Goal: Task Accomplishment & Management: Manage account settings

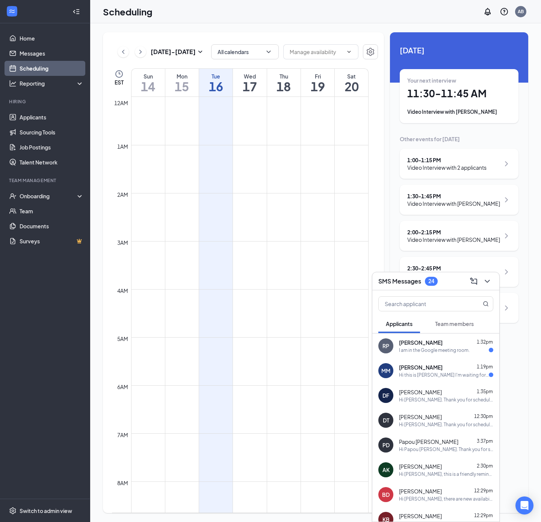
scroll to position [482, 0]
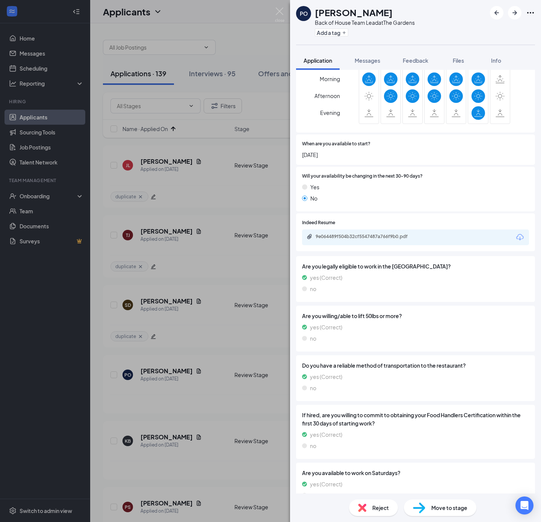
scroll to position [407, 0]
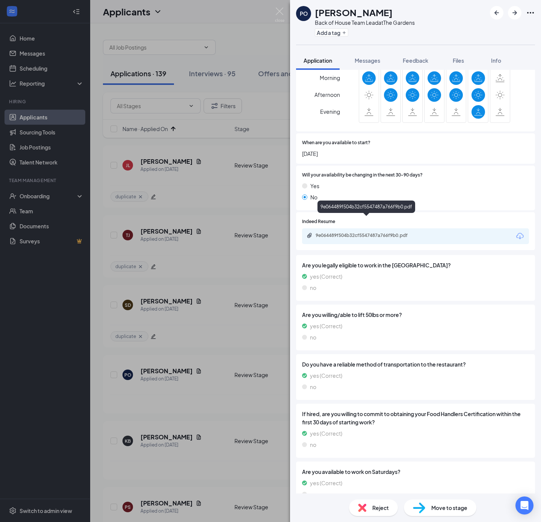
click at [418, 233] on div "9e064489f504b32cf5547487a766f9b0.pdf" at bounding box center [368, 236] width 105 height 6
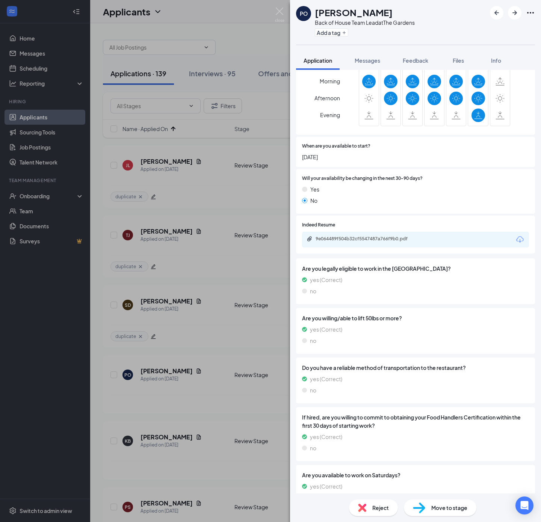
click at [379, 509] on span "Reject" at bounding box center [380, 508] width 17 height 8
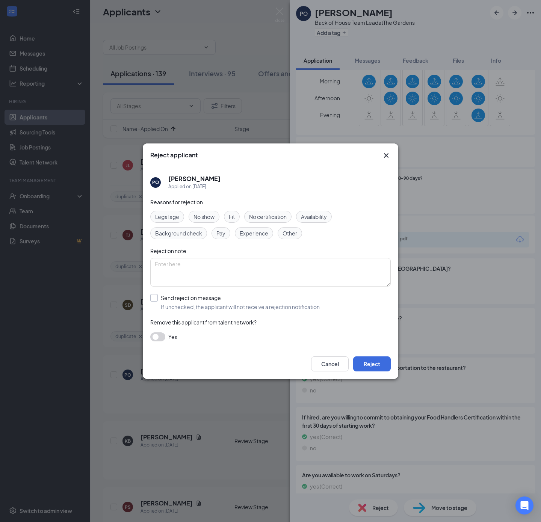
click at [225, 300] on input "Send rejection message If unchecked, the applicant will not receive a rejection…" at bounding box center [235, 302] width 171 height 17
checkbox input "true"
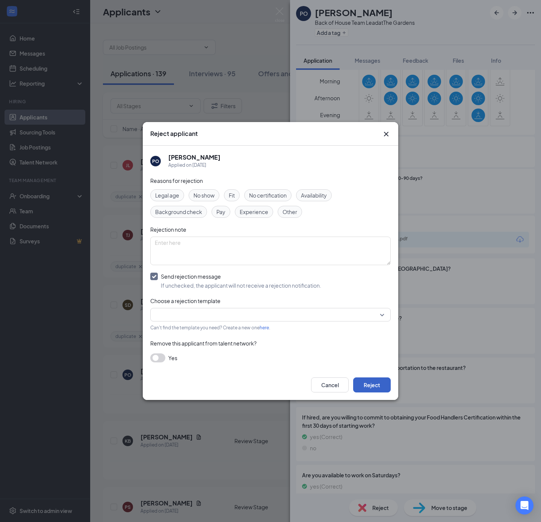
click at [361, 385] on button "Reject" at bounding box center [372, 385] width 38 height 15
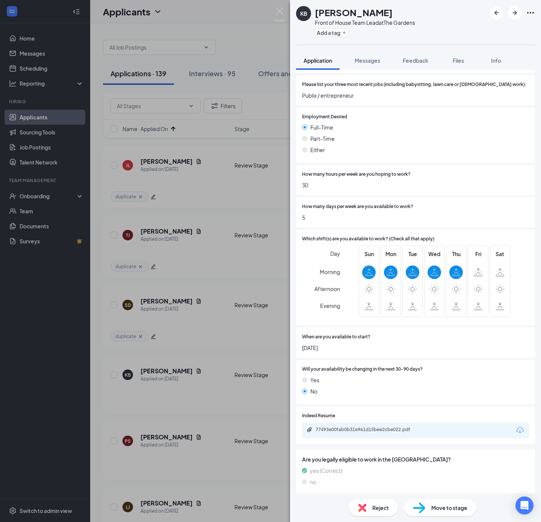
scroll to position [225, 0]
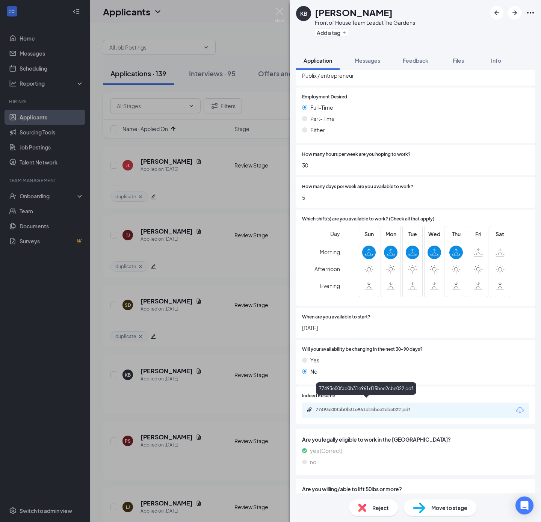
click at [419, 407] on div "77493e00fab0b31e961d15bee2cbe022.pdf" at bounding box center [368, 410] width 105 height 6
click at [374, 505] on span "Reject" at bounding box center [380, 508] width 17 height 8
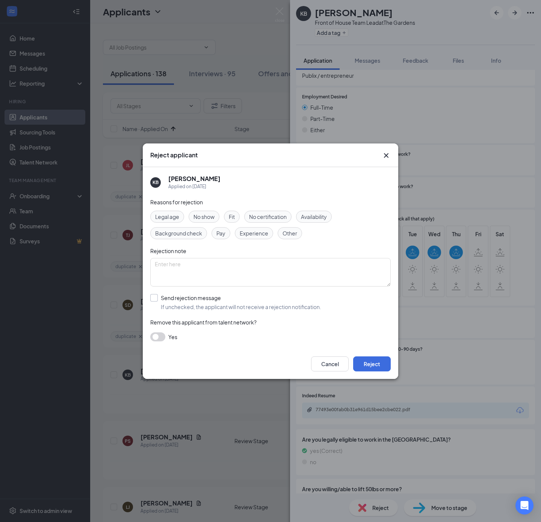
click at [180, 299] on input "Send rejection message If unchecked, the applicant will not receive a rejection…" at bounding box center [235, 302] width 171 height 17
checkbox input "true"
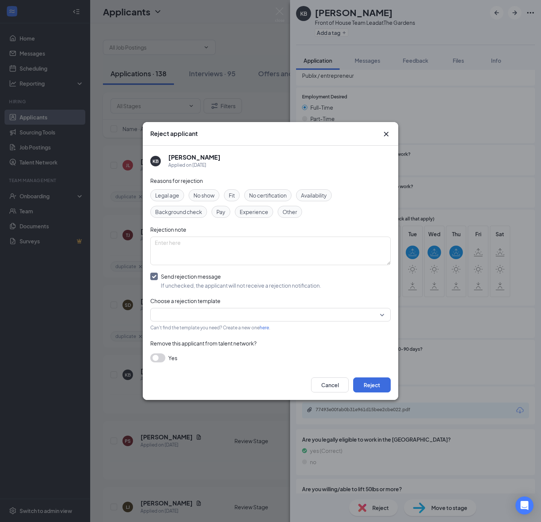
click at [258, 280] on div "Reasons for rejection Legal age No show Fit No certification Availability Backg…" at bounding box center [270, 273] width 240 height 193
click at [281, 225] on div "Reasons for rejection Legal age No show Fit No certification Availability Backg…" at bounding box center [270, 273] width 240 height 193
click at [287, 247] on textarea at bounding box center [270, 251] width 240 height 29
type textarea "if reapply as team member, will consider"
click at [379, 379] on button "Reject" at bounding box center [372, 385] width 38 height 15
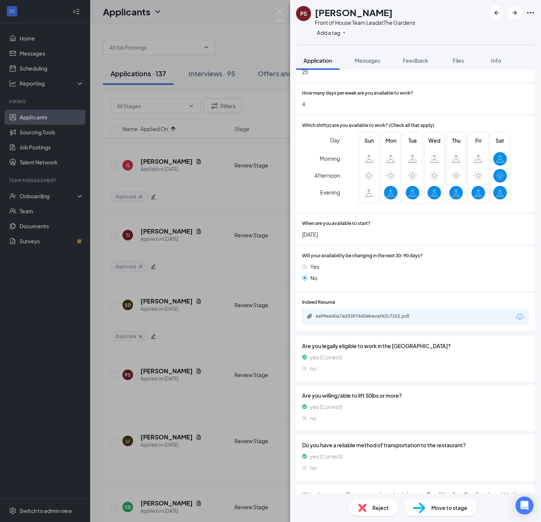
scroll to position [338, 0]
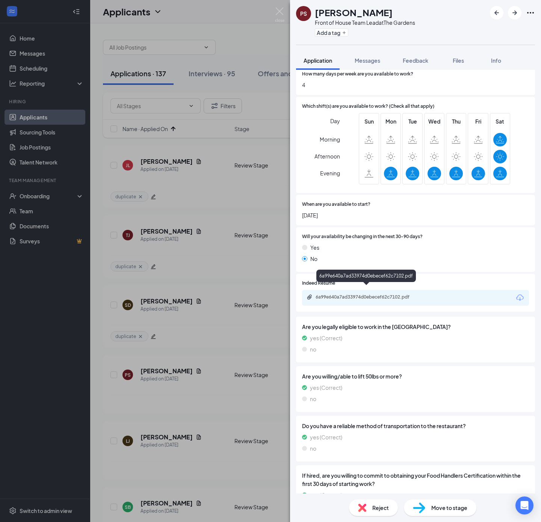
click at [375, 294] on div "6a99e640a7ad33974d0ebecef62c7102.pdf" at bounding box center [368, 297] width 105 height 6
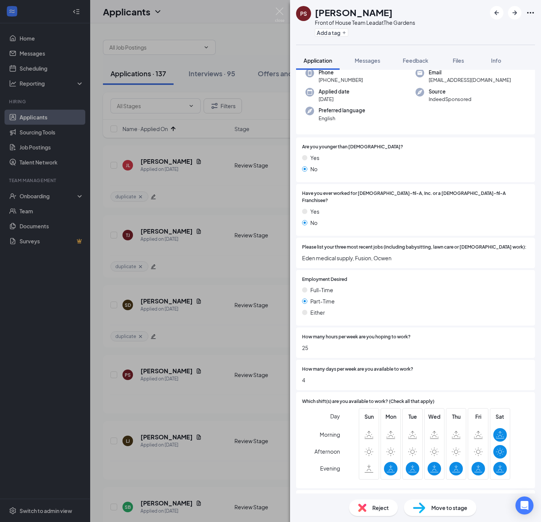
scroll to position [0, 0]
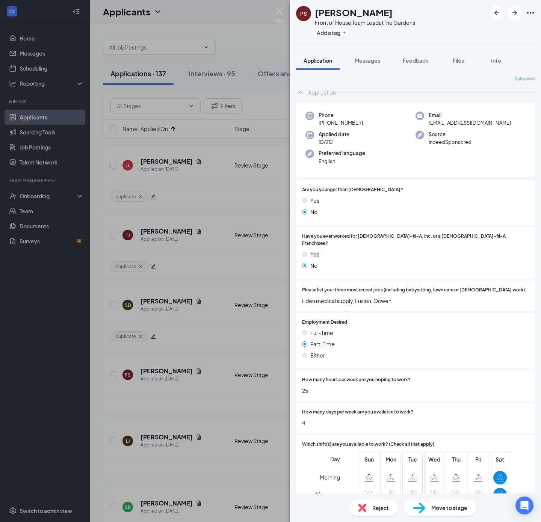
click at [379, 510] on span "Reject" at bounding box center [380, 508] width 17 height 8
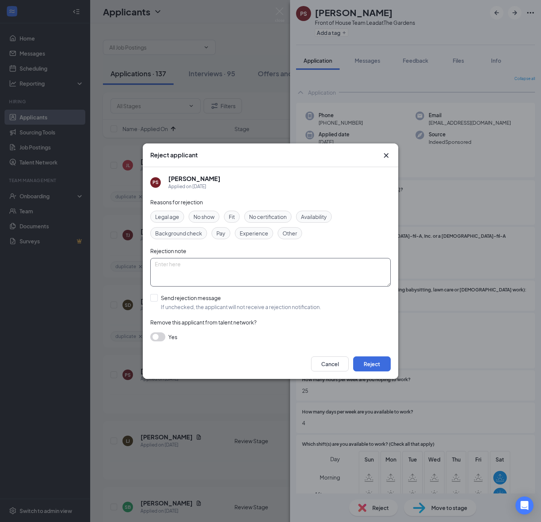
click at [220, 282] on textarea at bounding box center [270, 272] width 240 height 29
click at [382, 154] on icon "Cross" at bounding box center [386, 155] width 9 height 9
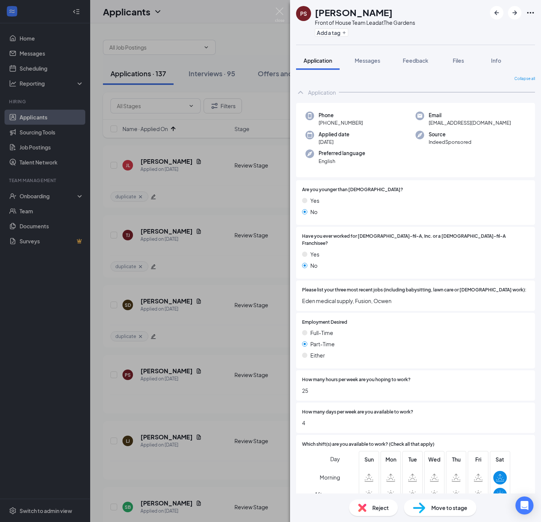
click at [361, 508] on img at bounding box center [362, 508] width 8 height 8
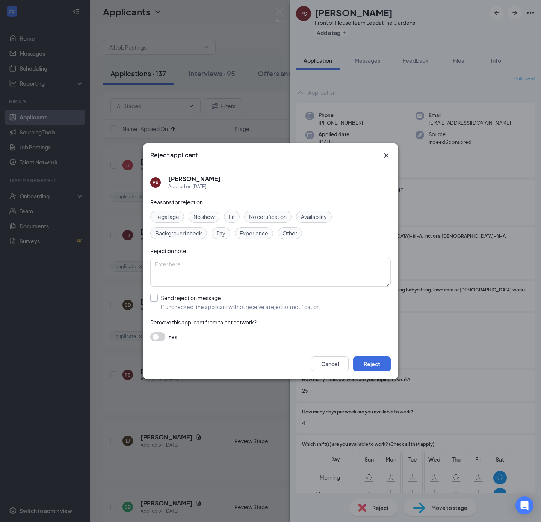
click at [218, 308] on input "Send rejection message If unchecked, the applicant will not receive a rejection…" at bounding box center [235, 302] width 171 height 17
checkbox input "true"
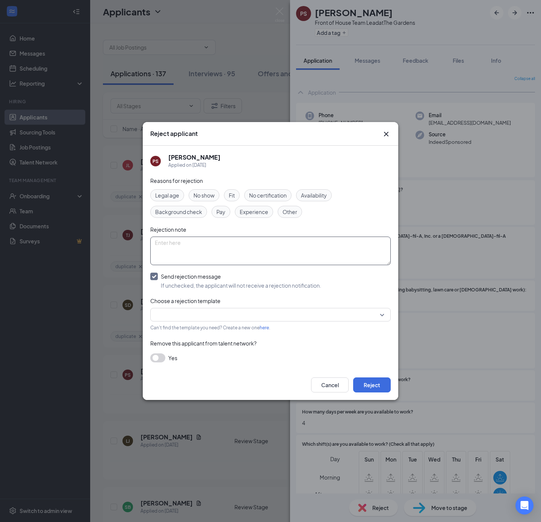
click at [263, 254] on textarea at bounding box center [270, 251] width 240 height 29
click at [330, 253] on textarea at bounding box center [270, 251] width 240 height 29
drag, startPoint x: 358, startPoint y: 277, endPoint x: 361, endPoint y: 285, distance: 8.9
click at [360, 281] on div "Send rejection message If unchecked, the applicant will not receive a rejection…" at bounding box center [270, 281] width 240 height 17
click at [240, 245] on textarea at bounding box center [270, 251] width 240 height 29
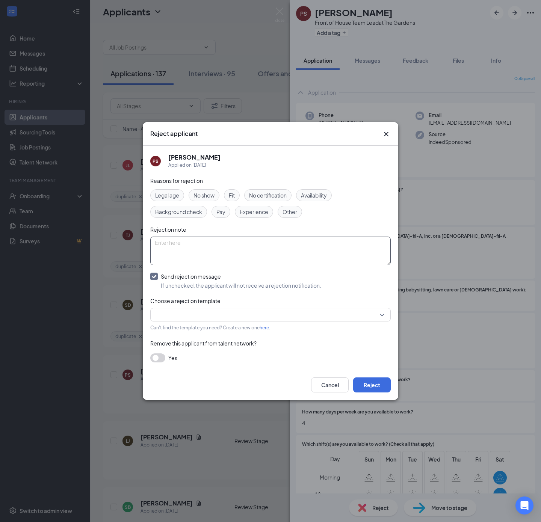
paste textarea "if reapply as team member, will consider"
type textarea "if reapply as team member, will consider"
click at [364, 388] on button "Reject" at bounding box center [372, 385] width 38 height 15
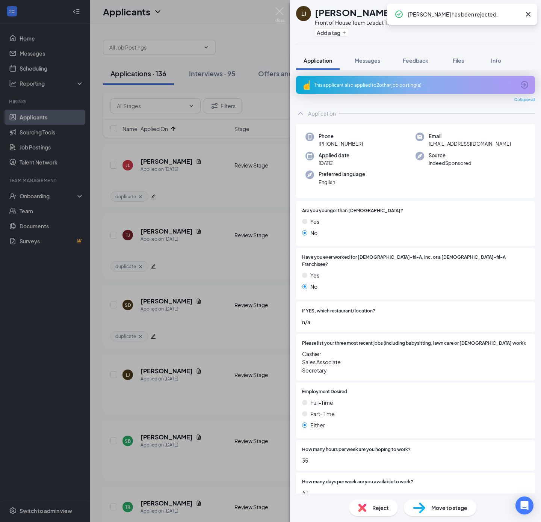
click at [407, 80] on div "This applicant also applied to 2 other job posting(s)" at bounding box center [415, 85] width 239 height 18
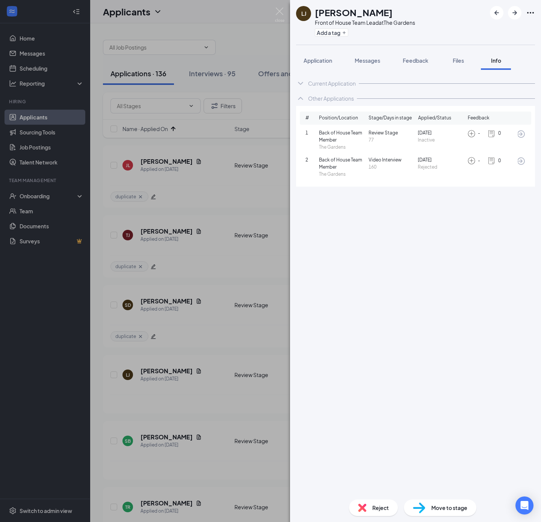
click at [388, 508] on span "Reject" at bounding box center [380, 508] width 17 height 8
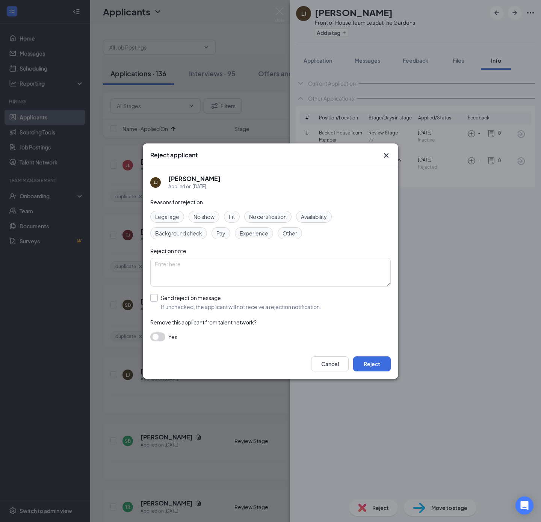
click at [166, 307] on input "Send rejection message If unchecked, the applicant will not receive a rejection…" at bounding box center [235, 302] width 171 height 17
checkbox input "true"
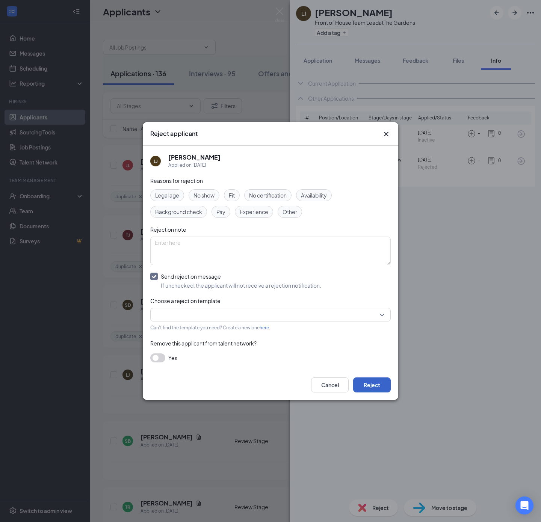
click at [373, 386] on button "Reject" at bounding box center [372, 385] width 38 height 15
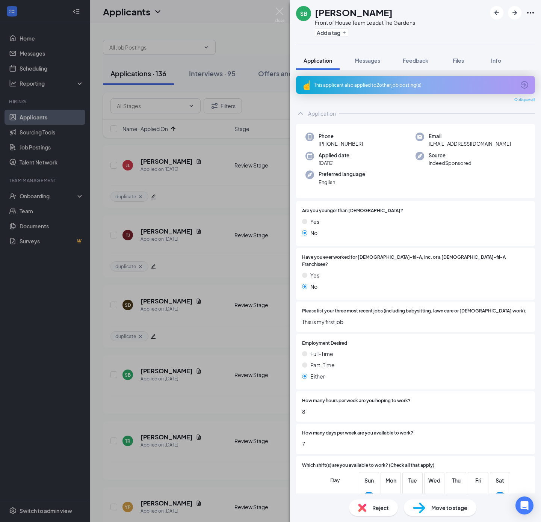
click at [388, 82] on div "This applicant also applied to 2 other job posting(s)" at bounding box center [414, 85] width 201 height 6
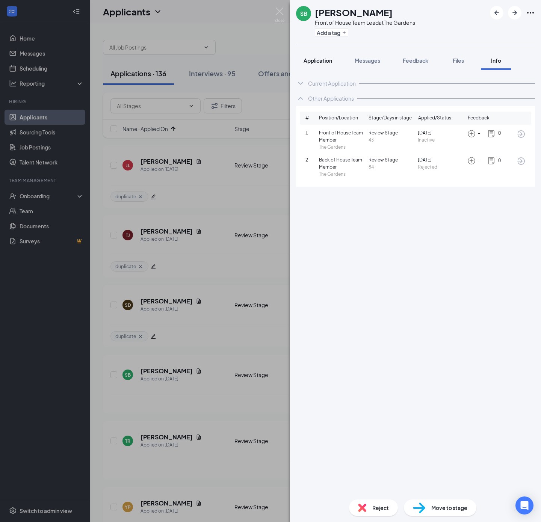
click at [318, 60] on span "Application" at bounding box center [318, 60] width 29 height 7
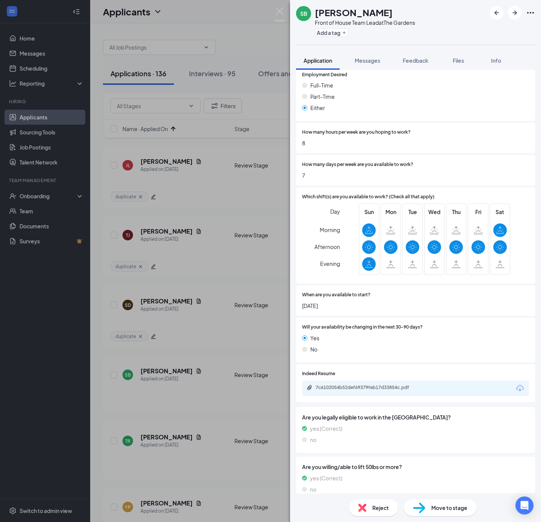
scroll to position [282, 0]
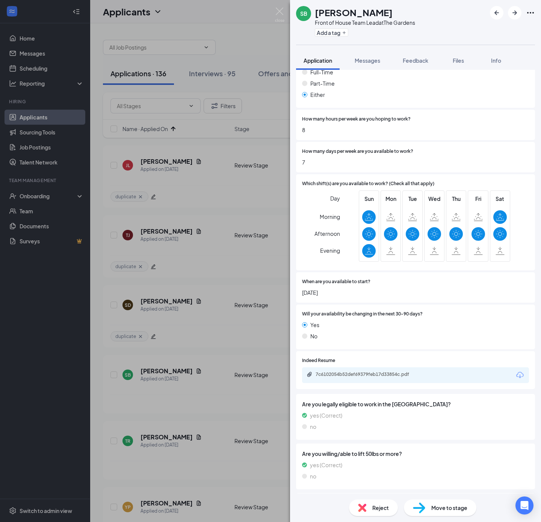
click at [376, 503] on div "Reject" at bounding box center [373, 508] width 49 height 17
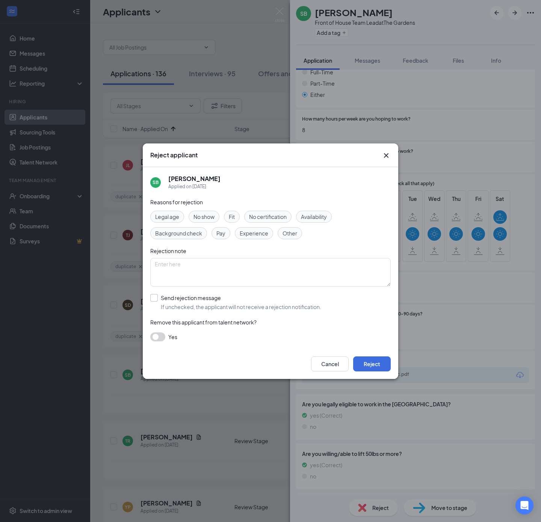
click at [185, 298] on input "Send rejection message If unchecked, the applicant will not receive a rejection…" at bounding box center [235, 302] width 171 height 17
checkbox input "true"
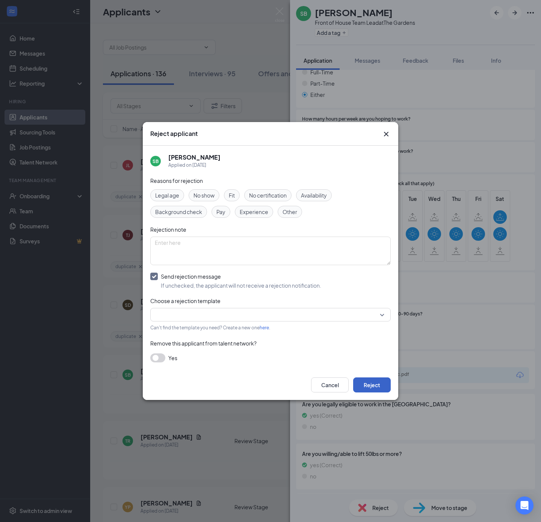
click at [365, 387] on button "Reject" at bounding box center [372, 385] width 38 height 15
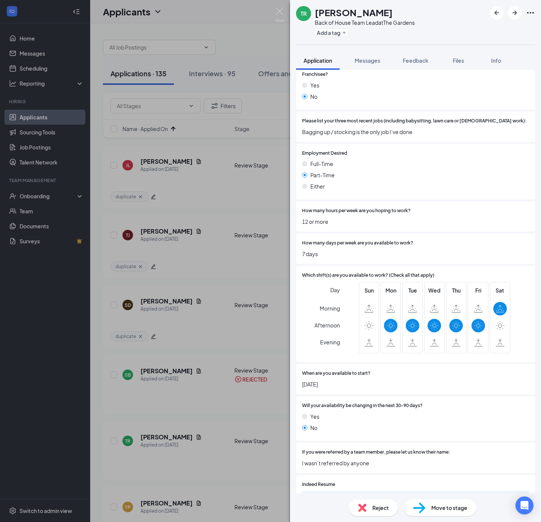
scroll to position [225, 0]
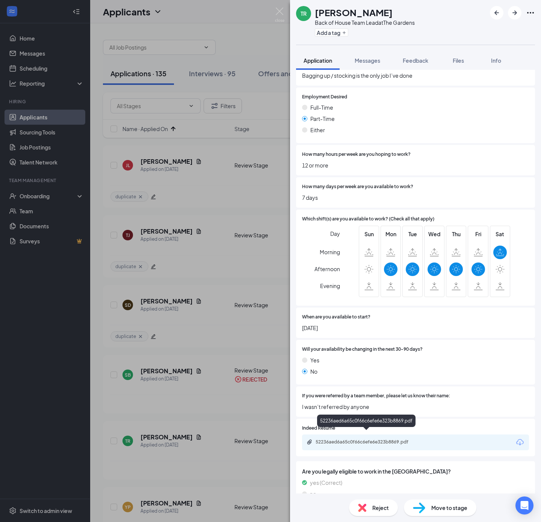
click at [355, 439] on div "52236aed6a65c0f66c6efe6e323b8869.pdf" at bounding box center [368, 442] width 105 height 6
click at [364, 513] on div "Reject" at bounding box center [373, 508] width 49 height 17
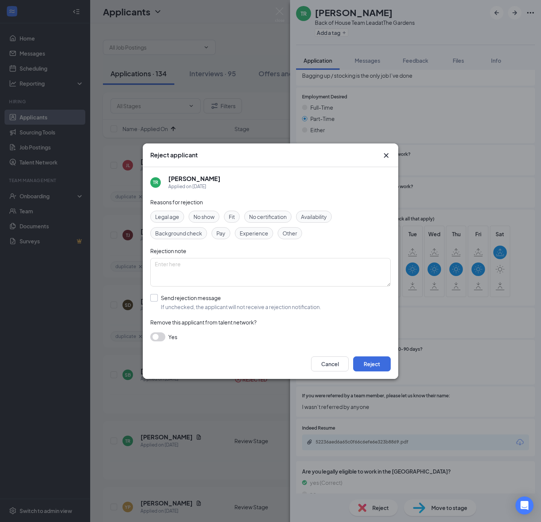
click at [193, 306] on input "Send rejection message If unchecked, the applicant will not receive a rejection…" at bounding box center [235, 302] width 171 height 17
checkbox input "true"
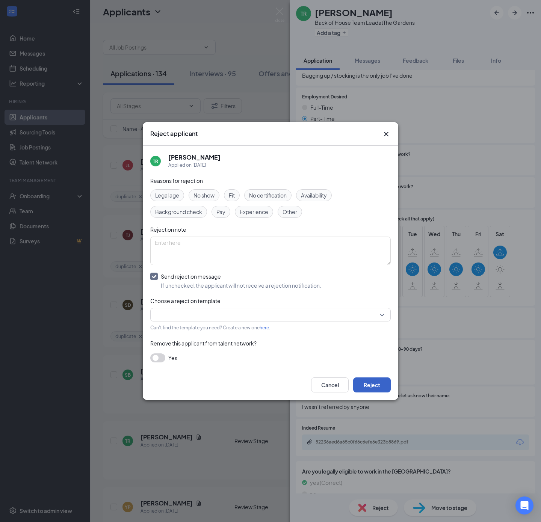
click at [361, 383] on button "Reject" at bounding box center [372, 385] width 38 height 15
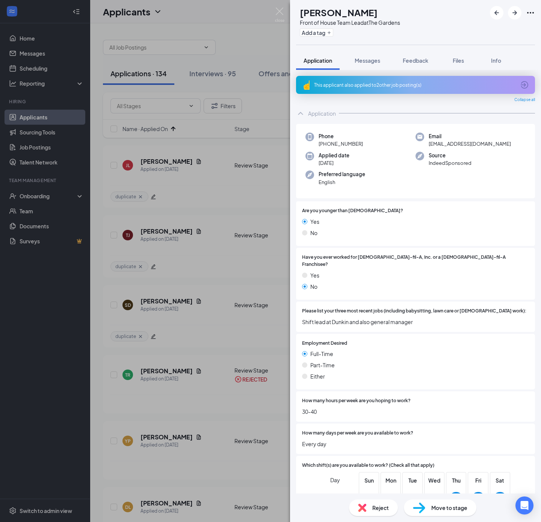
click at [420, 84] on div "This applicant also applied to 2 other job posting(s)" at bounding box center [414, 85] width 201 height 6
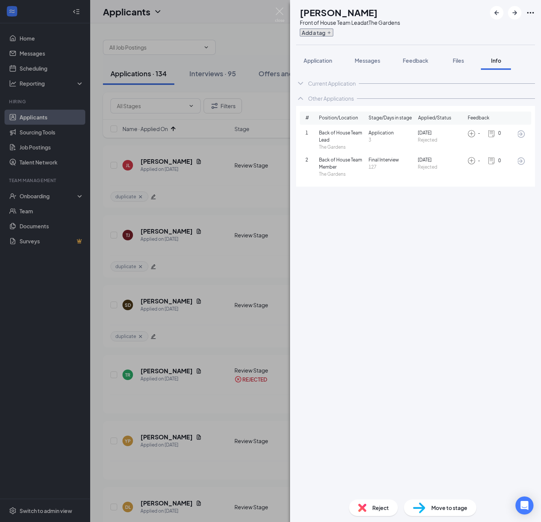
click at [333, 32] on button "Add a tag" at bounding box center [316, 33] width 33 height 8
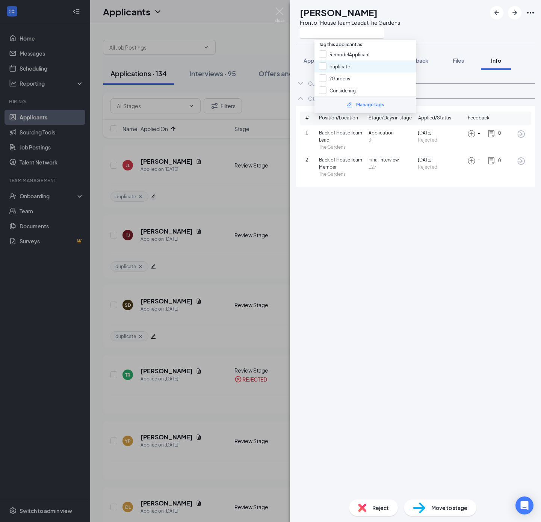
click at [351, 65] on div "duplicate" at bounding box center [364, 66] width 101 height 12
checkbox input "true"
click at [438, 39] on div "YP Yelizaveta Pope Front of House Team Lead at The Gardens" at bounding box center [415, 22] width 251 height 45
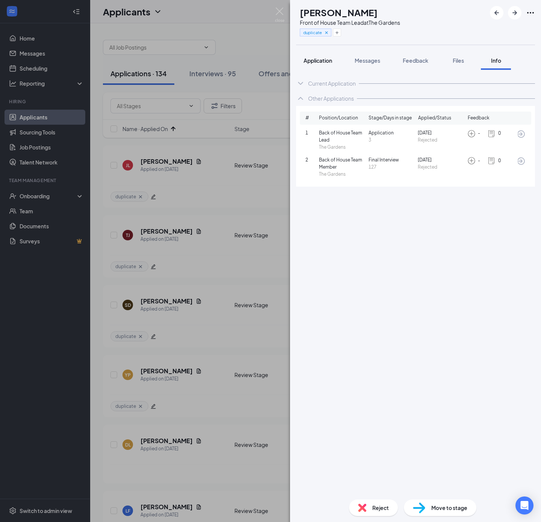
click at [319, 61] on span "Application" at bounding box center [318, 60] width 29 height 7
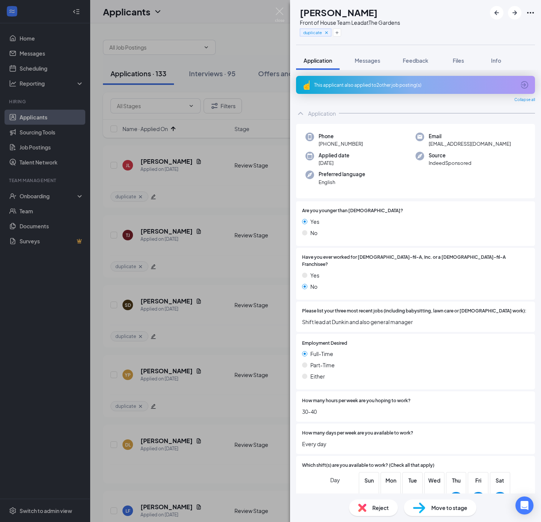
click at [420, 91] on div "This applicant also applied to 2 other job posting(s)" at bounding box center [415, 85] width 239 height 18
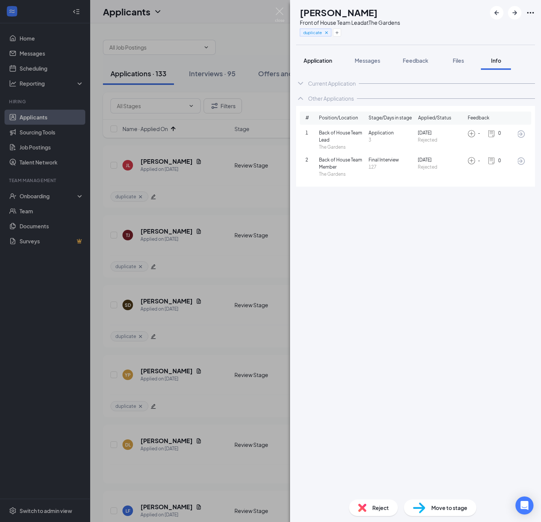
click at [319, 58] on span "Application" at bounding box center [318, 60] width 29 height 7
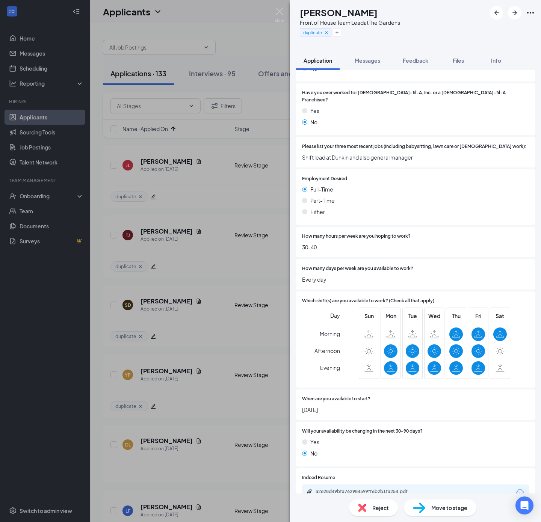
scroll to position [169, 0]
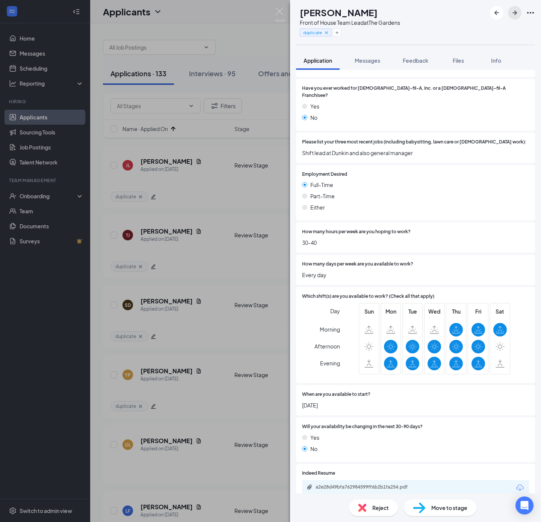
click at [514, 17] on icon "ArrowRight" at bounding box center [514, 12] width 9 height 9
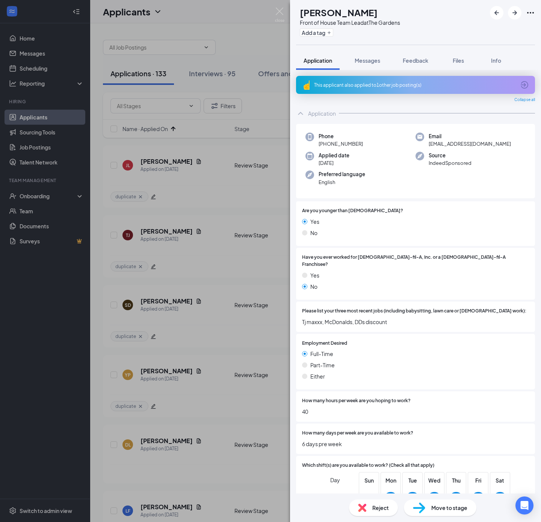
click at [472, 76] on div "This applicant also applied to 1 other job posting(s)" at bounding box center [415, 85] width 239 height 18
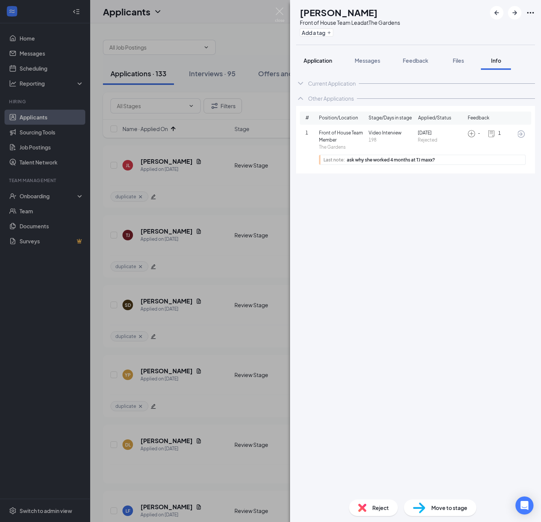
click at [311, 61] on span "Application" at bounding box center [318, 60] width 29 height 7
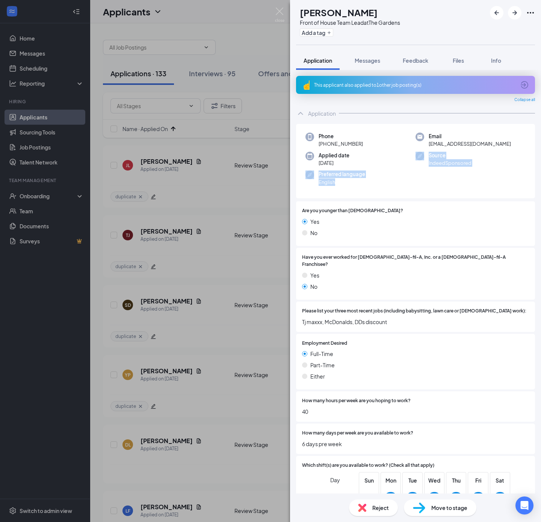
click at [355, 184] on div "Phone +1 (689) 777-8100 Email dermyalewis5@gmail.com Applied date Sep 12 Source…" at bounding box center [415, 161] width 239 height 75
click at [375, 204] on div "Are you younger than 18 years old? Yes No" at bounding box center [415, 223] width 239 height 45
click at [400, 90] on div "This applicant also applied to 1 other job posting(s)" at bounding box center [415, 85] width 239 height 18
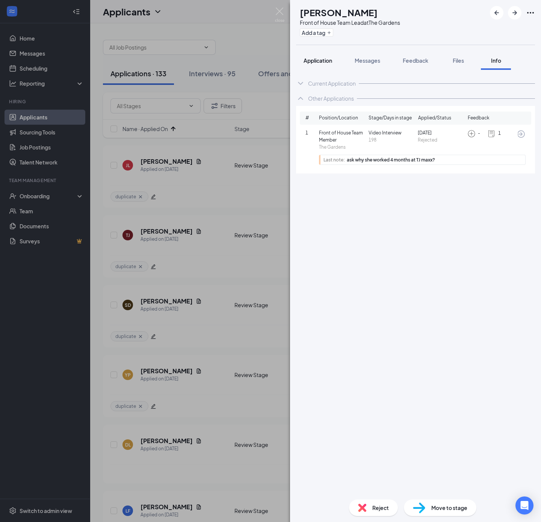
click at [325, 63] on div "Application" at bounding box center [318, 61] width 29 height 8
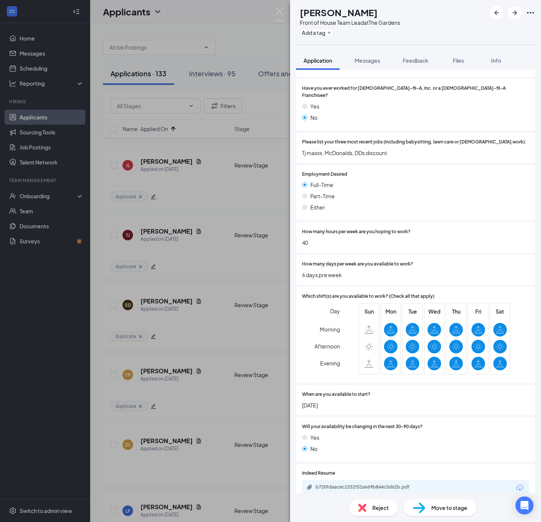
scroll to position [338, 0]
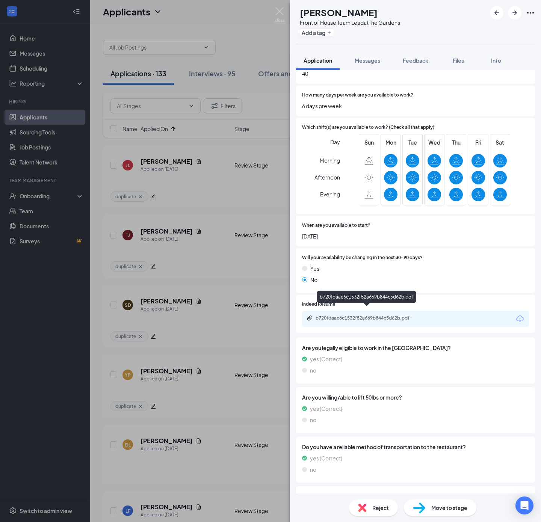
click at [380, 315] on div "b720fdaac6c1532f52a669b844c5d62b.pdf" at bounding box center [368, 318] width 105 height 6
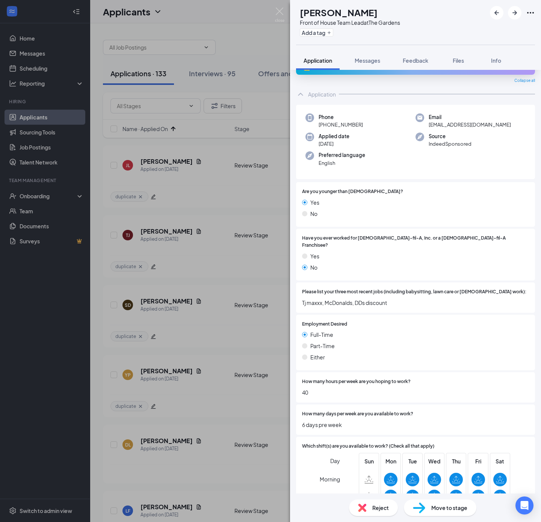
scroll to position [0, 0]
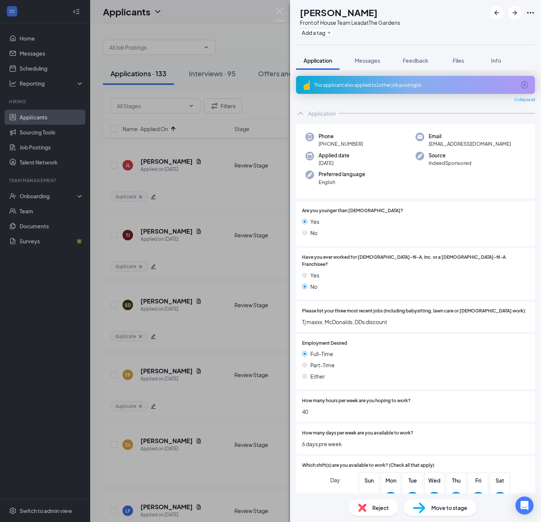
click at [406, 82] on div "This applicant also applied to 1 other job posting(s)" at bounding box center [414, 85] width 201 height 6
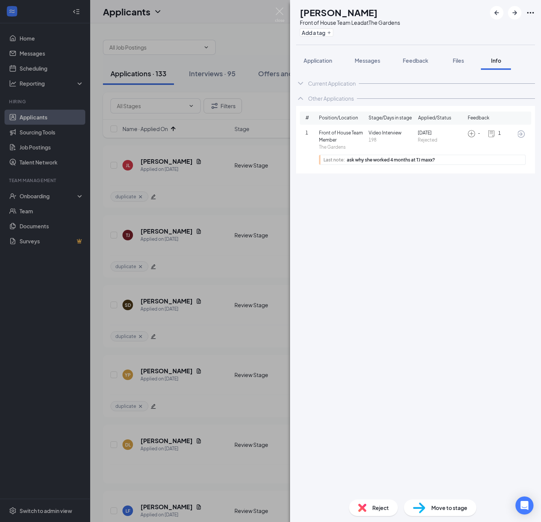
click at [382, 195] on div "Current Application Phone +1 (689) 777-8100 Email dermyalewis5@gmail.com Applie…" at bounding box center [415, 282] width 251 height 424
click at [379, 505] on span "Reject" at bounding box center [380, 508] width 17 height 8
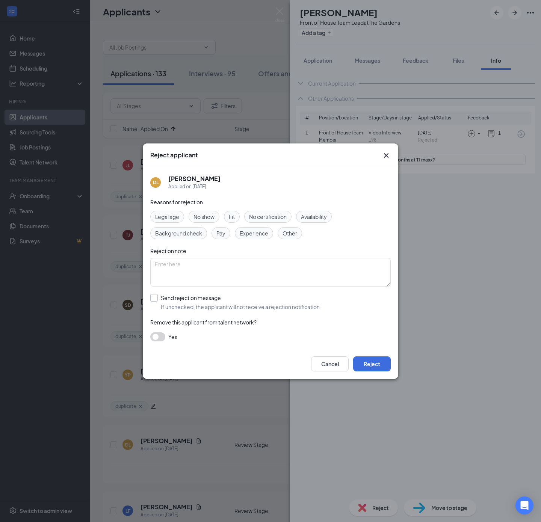
click at [221, 298] on input "Send rejection message If unchecked, the applicant will not receive a rejection…" at bounding box center [235, 302] width 171 height 17
checkbox input "true"
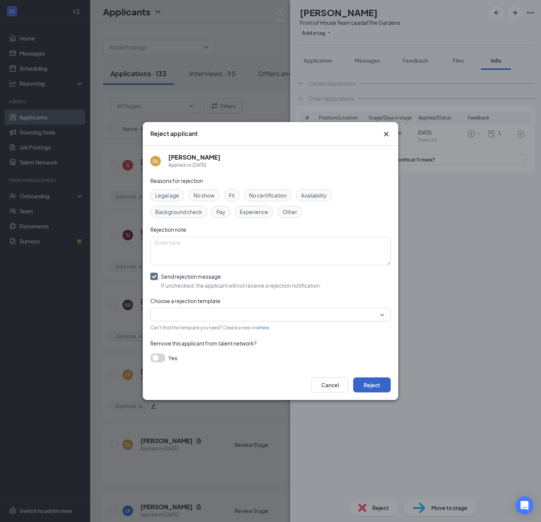
click at [368, 381] on button "Reject" at bounding box center [372, 385] width 38 height 15
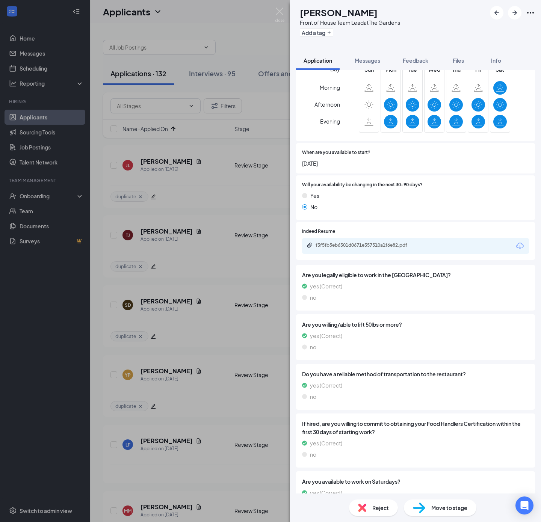
scroll to position [395, 0]
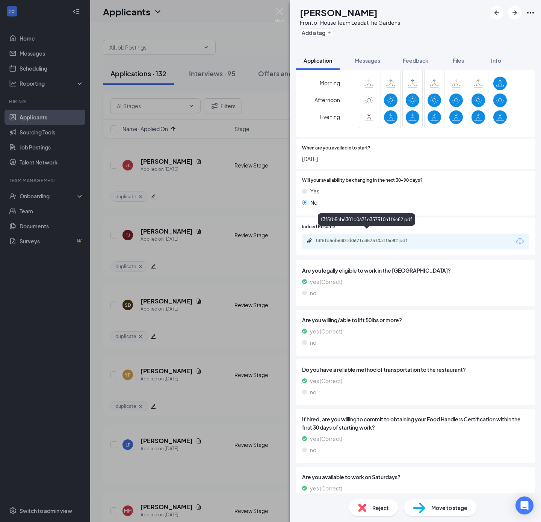
click at [376, 238] on div "f3f5fb5eb6301d0671e357510a1f6e82.pdf" at bounding box center [368, 241] width 105 height 6
click at [446, 513] on div "Move to stage" at bounding box center [440, 508] width 73 height 17
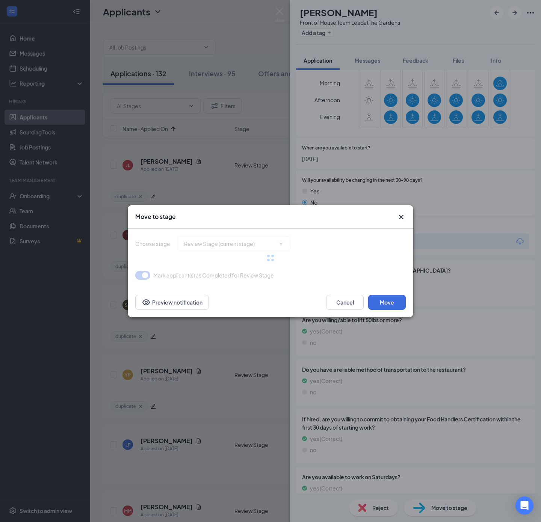
type input "Video Interview (next stage)"
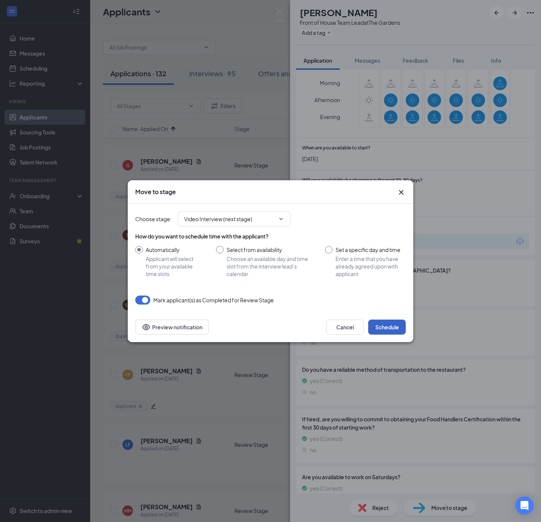
click at [385, 324] on button "Schedule" at bounding box center [387, 327] width 38 height 15
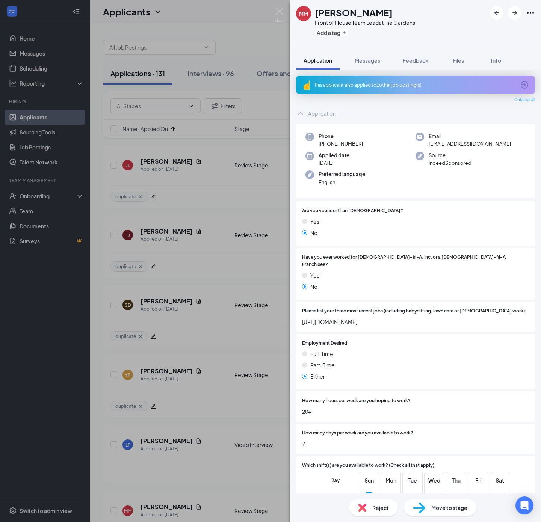
click at [355, 82] on div "This applicant also applied to 1 other job posting(s)" at bounding box center [414, 85] width 201 height 6
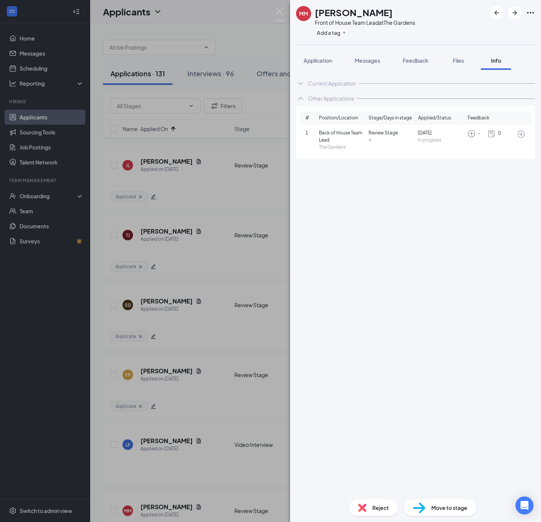
click at [522, 131] on icon "ArrowCircle" at bounding box center [521, 134] width 8 height 8
click at [312, 63] on div "Application" at bounding box center [318, 61] width 29 height 8
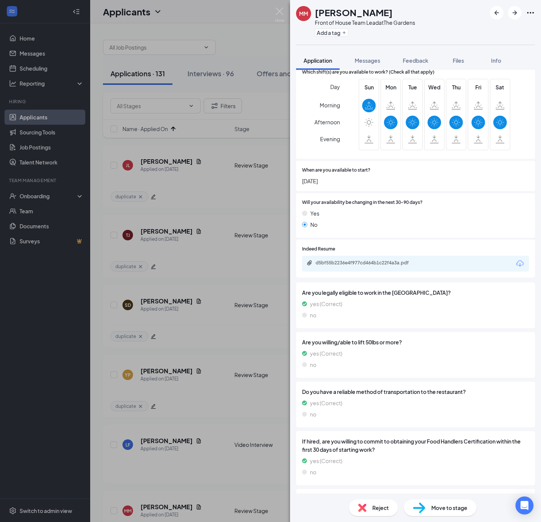
scroll to position [395, 0]
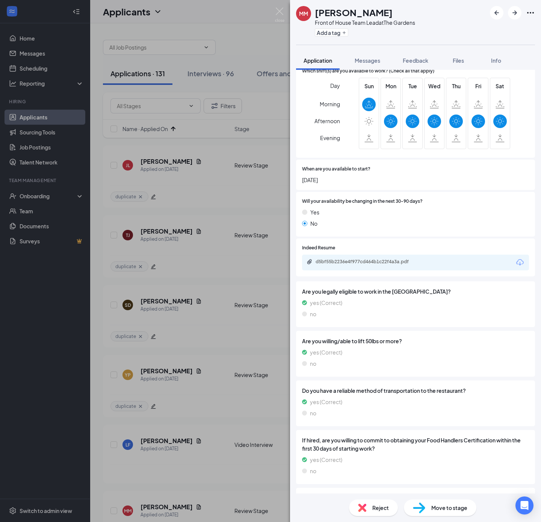
click at [361, 269] on div "d5bf55b2236e4f977cd464b1c22f4a3a.pdf" at bounding box center [415, 263] width 227 height 16
click at [361, 265] on div "d5bf55b2236e4f977cd464b1c22f4a3a.pdf" at bounding box center [368, 262] width 105 height 6
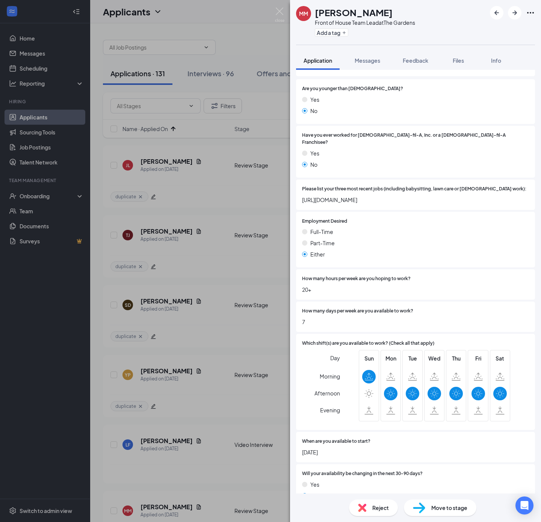
scroll to position [113, 0]
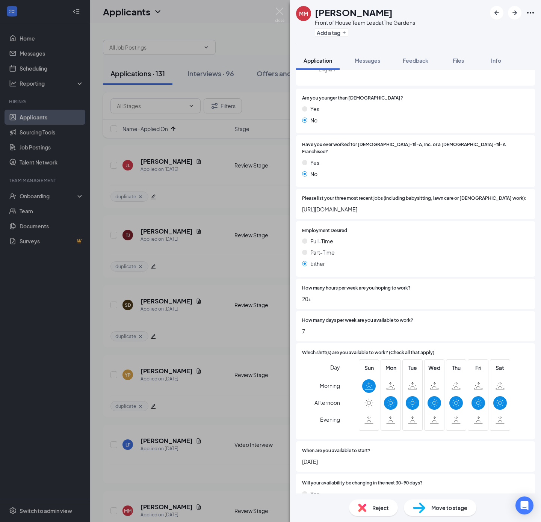
drag, startPoint x: 369, startPoint y: 210, endPoint x: 301, endPoint y: 200, distance: 68.0
click at [301, 200] on div "Please list your three most recent jobs (including babysitting, lawn care or vo…" at bounding box center [415, 204] width 239 height 30
copy span "[URL][DOMAIN_NAME]"
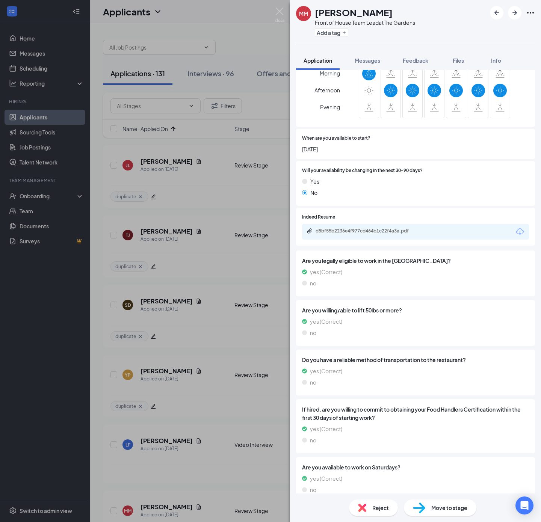
scroll to position [433, 0]
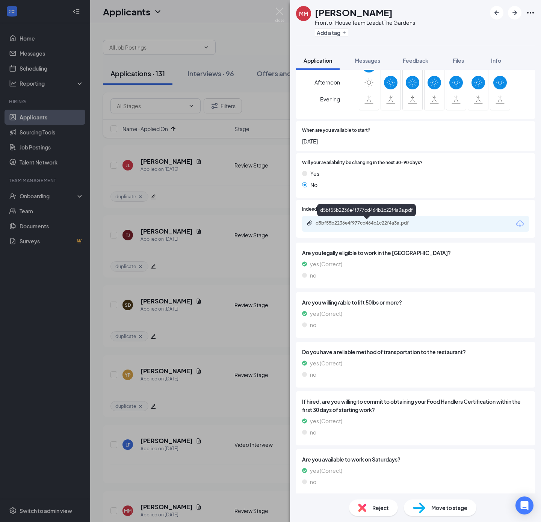
click at [388, 221] on div "d5bf55b2236e4f977cd464b1c22f4a3a.pdf" at bounding box center [368, 223] width 105 height 6
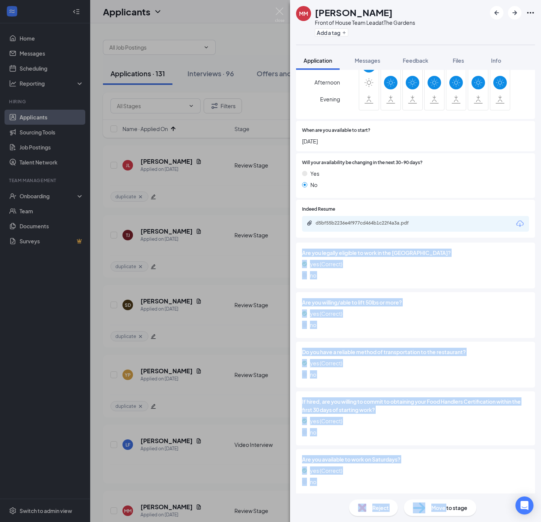
drag, startPoint x: 447, startPoint y: 507, endPoint x: 289, endPoint y: 232, distance: 317.1
click at [296, 239] on div "MM Meredith Martin Front of House Team Lead at The Gardens Add a tag Applicatio…" at bounding box center [415, 261] width 251 height 522
click at [441, 508] on span "Move to stage" at bounding box center [449, 508] width 36 height 8
type input "Video Interview (next stage)"
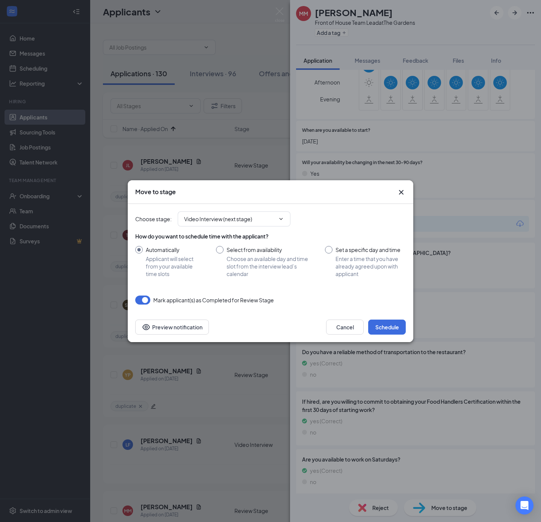
click at [399, 191] on icon "Cross" at bounding box center [401, 192] width 9 height 9
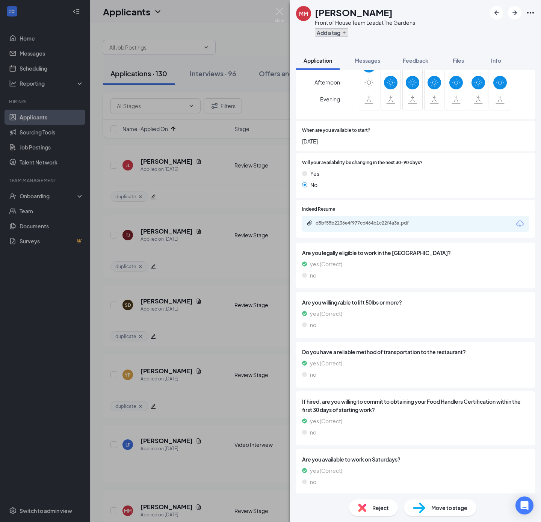
click at [333, 36] on button "Add a tag" at bounding box center [331, 33] width 33 height 8
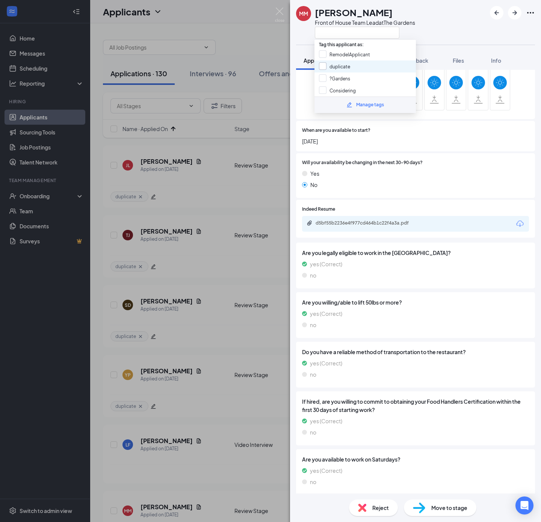
click at [340, 67] on input "duplicate" at bounding box center [334, 66] width 31 height 8
checkbox input "true"
click at [462, 34] on div "MM Meredith Martin Front of House Team Lead at The Gardens" at bounding box center [415, 22] width 251 height 45
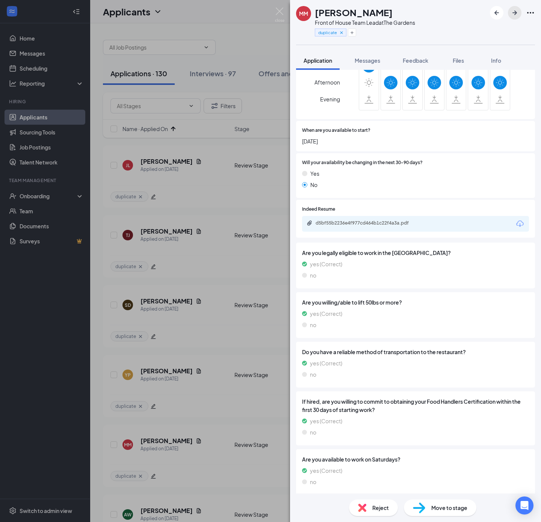
click at [518, 14] on icon "ArrowRight" at bounding box center [514, 12] width 9 height 9
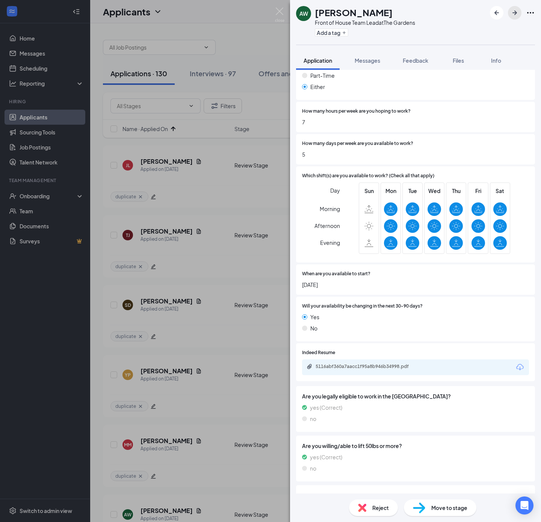
scroll to position [282, 0]
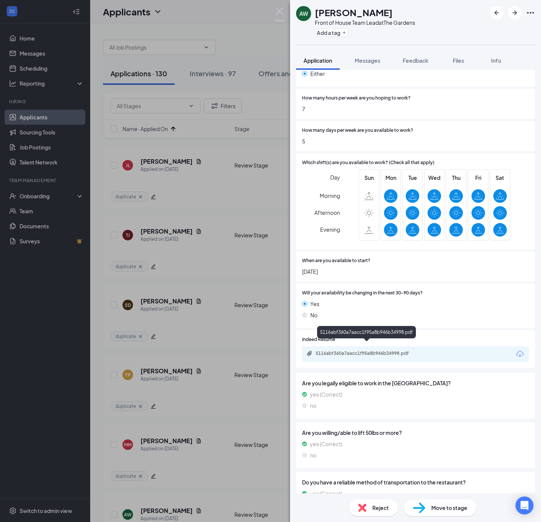
click at [403, 351] on div "5116abf360a7aacc1f95a8b946b34998.pdf" at bounding box center [368, 354] width 105 height 6
click at [378, 507] on span "Reject" at bounding box center [380, 508] width 17 height 8
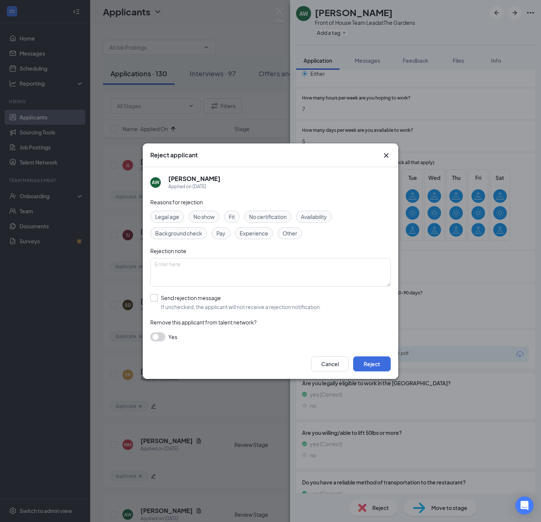
click at [224, 303] on input "Send rejection message If unchecked, the applicant will not receive a rejection…" at bounding box center [235, 302] width 171 height 17
checkbox input "true"
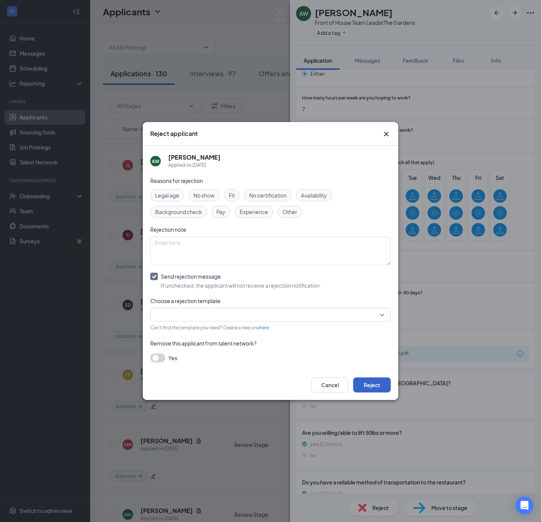
click at [374, 380] on button "Reject" at bounding box center [372, 385] width 38 height 15
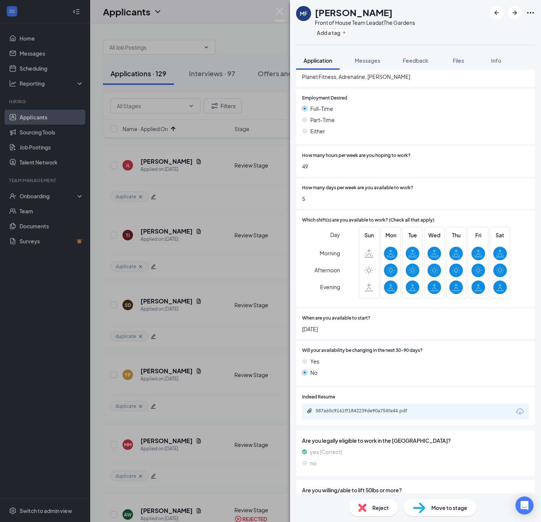
scroll to position [225, 0]
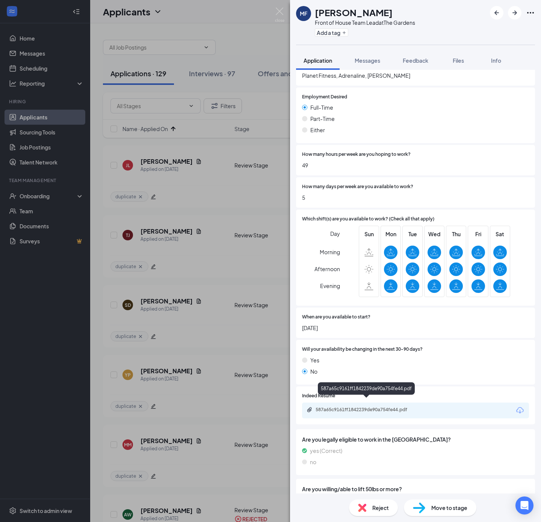
click at [403, 407] on div "587a65c9161ff1842239de90a754fe44.pdf" at bounding box center [368, 410] width 122 height 7
click at [432, 505] on span "Move to stage" at bounding box center [449, 508] width 36 height 8
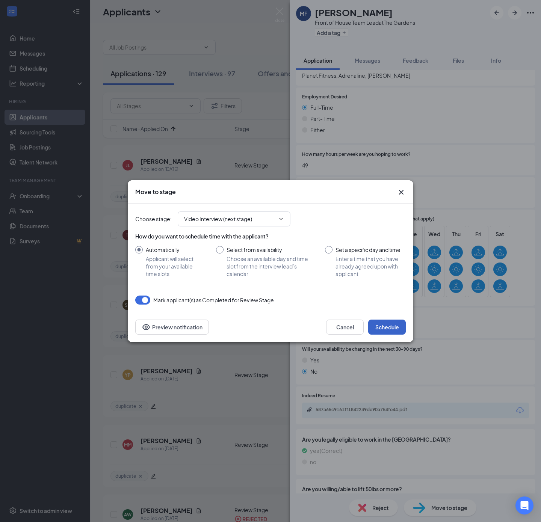
click at [391, 327] on button "Schedule" at bounding box center [387, 327] width 38 height 15
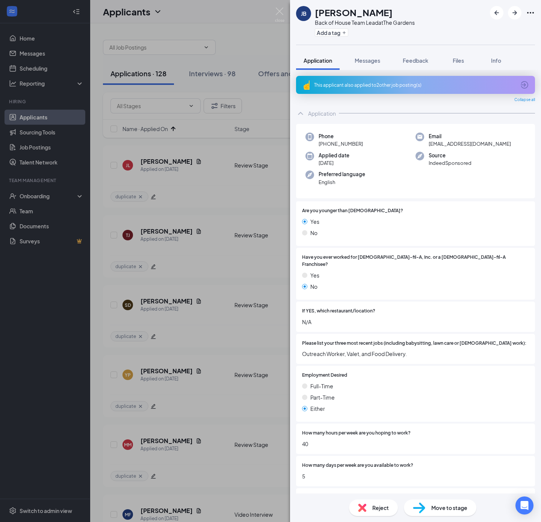
click at [418, 83] on div "This applicant also applied to 2 other job posting(s)" at bounding box center [414, 85] width 201 height 6
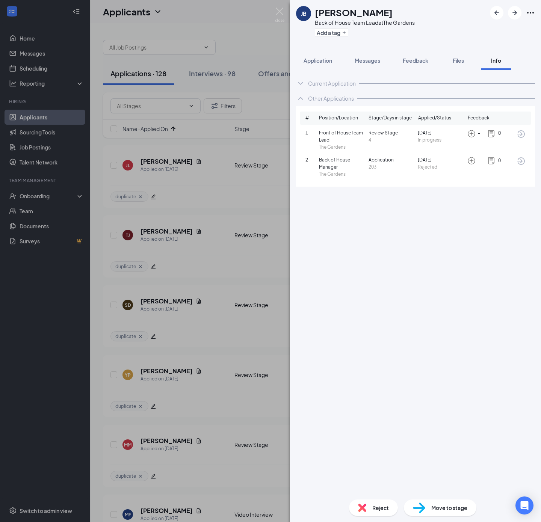
click at [525, 133] on icon "ArrowCircle" at bounding box center [521, 134] width 8 height 8
click at [319, 61] on span "Application" at bounding box center [318, 60] width 29 height 7
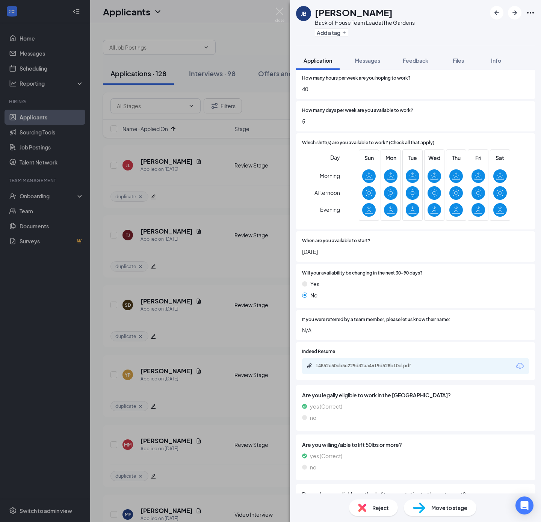
scroll to position [338, 0]
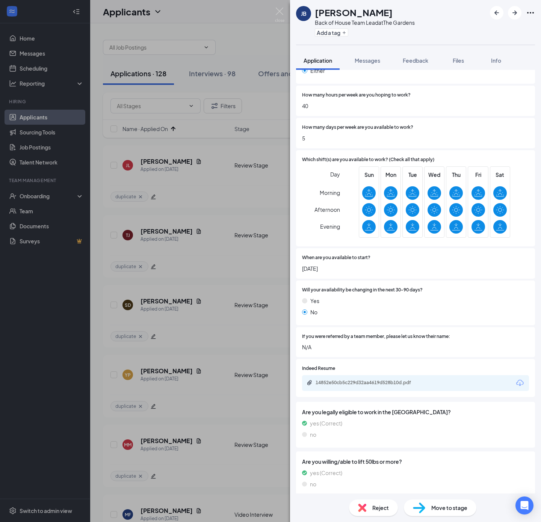
click at [402, 383] on div "14852e50cb5c229d32aa4619d528b10d.pdf" at bounding box center [415, 383] width 227 height 16
click at [401, 380] on div "14852e50cb5c229d32aa4619d528b10d.pdf" at bounding box center [368, 383] width 105 height 6
click at [425, 510] on div "Move to stage" at bounding box center [440, 508] width 73 height 17
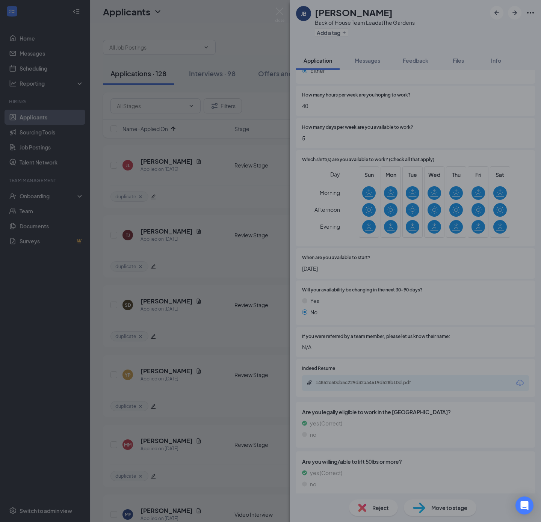
type input "Video Interview (next stage)"
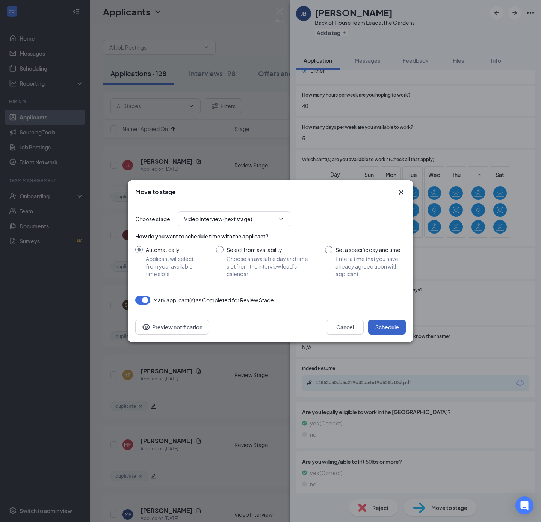
click at [384, 325] on button "Schedule" at bounding box center [387, 327] width 38 height 15
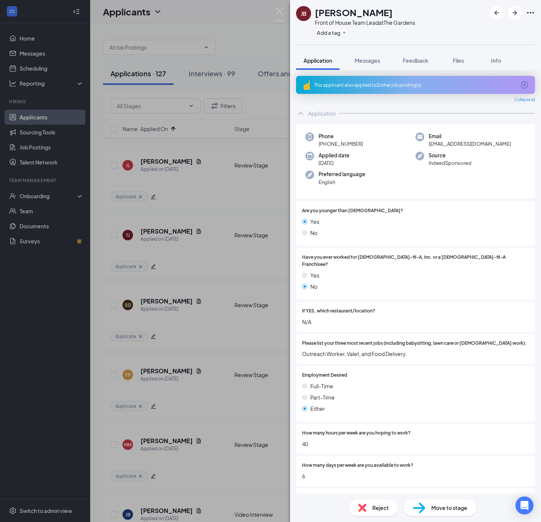
click at [349, 79] on div "This applicant also applied to 2 other job posting(s)" at bounding box center [415, 85] width 239 height 18
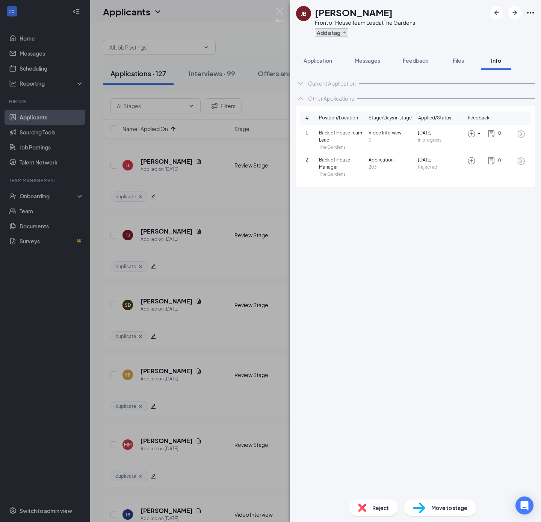
click at [331, 32] on button "Add a tag" at bounding box center [331, 33] width 33 height 8
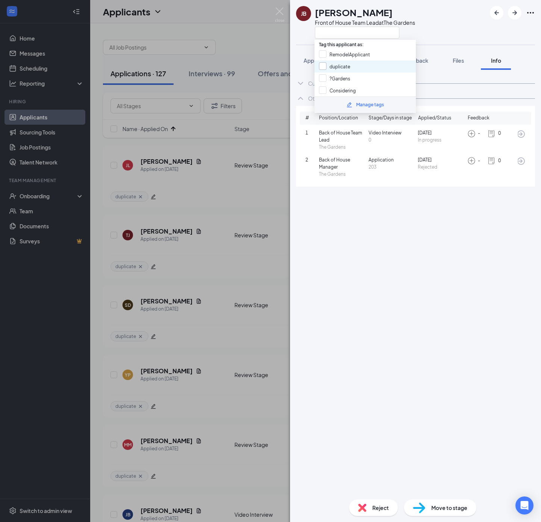
click at [345, 68] on input "duplicate" at bounding box center [334, 66] width 31 height 8
checkbox input "true"
click at [414, 45] on div "Tag this applicant as: RemodelApplicant duplicate ?Gardens Considering" at bounding box center [364, 68] width 101 height 57
click at [428, 42] on div "JB Johnetta Brown Front of House Team Lead at The Gardens" at bounding box center [415, 22] width 251 height 45
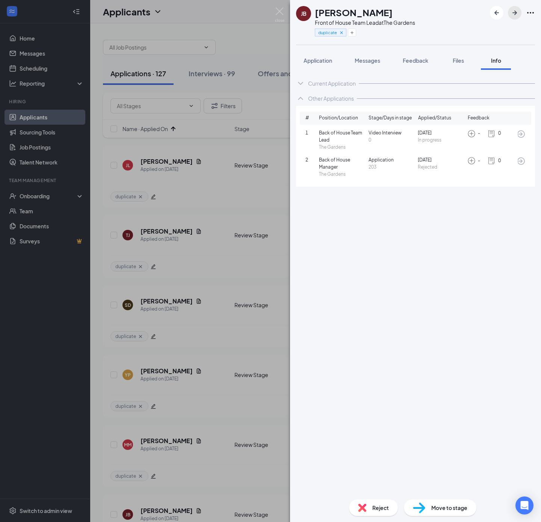
click at [513, 14] on icon "ArrowRight" at bounding box center [514, 12] width 9 height 9
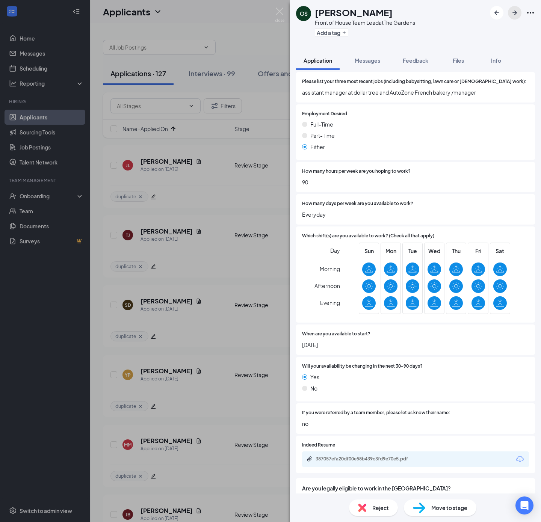
scroll to position [282, 0]
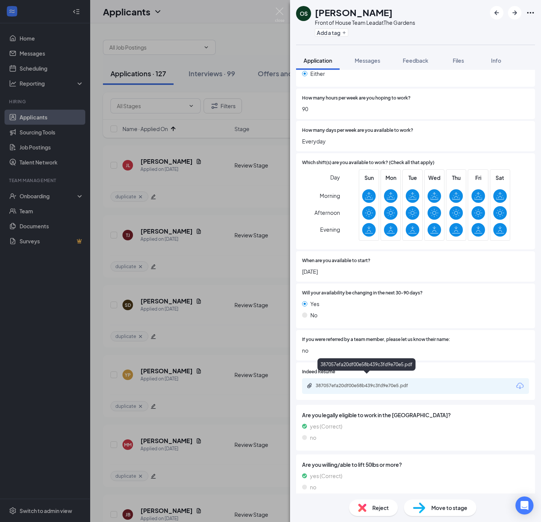
click at [389, 383] on div "387057efa20df00e58b439c3fd9e70e5.pdf" at bounding box center [368, 386] width 105 height 6
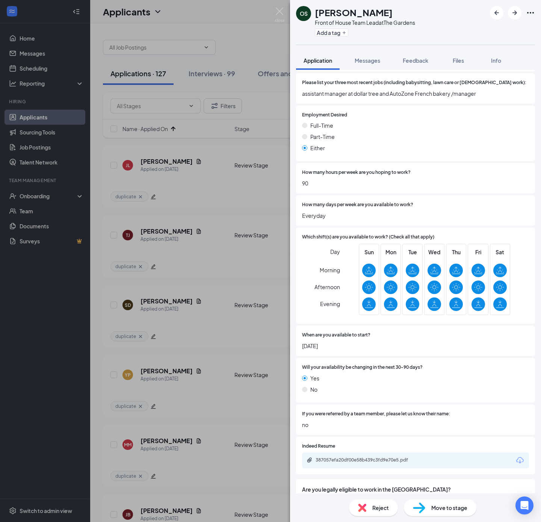
scroll to position [113, 0]
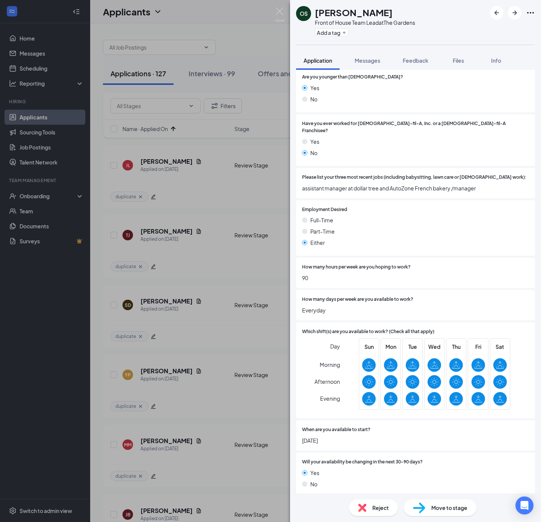
click at [428, 507] on div "Move to stage" at bounding box center [440, 508] width 73 height 17
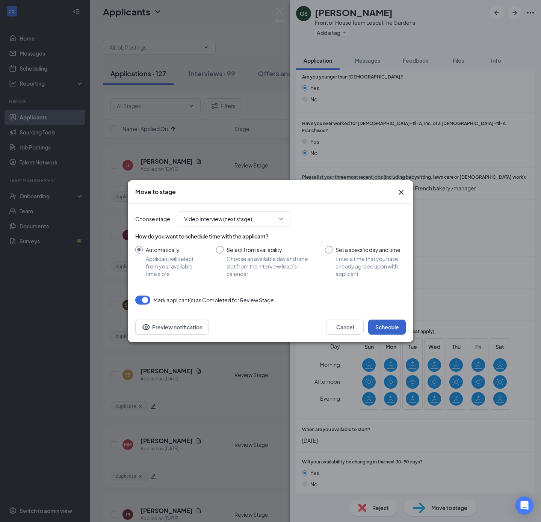
click at [390, 323] on button "Schedule" at bounding box center [387, 327] width 38 height 15
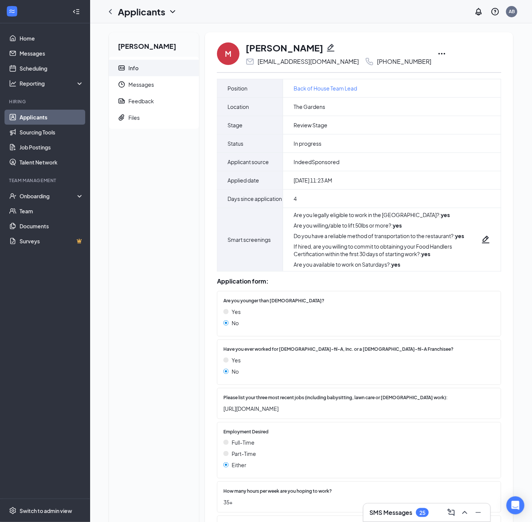
click at [438, 49] on icon "Ellipses" at bounding box center [442, 53] width 9 height 9
click at [423, 128] on p "Move to stage" at bounding box center [445, 126] width 65 height 8
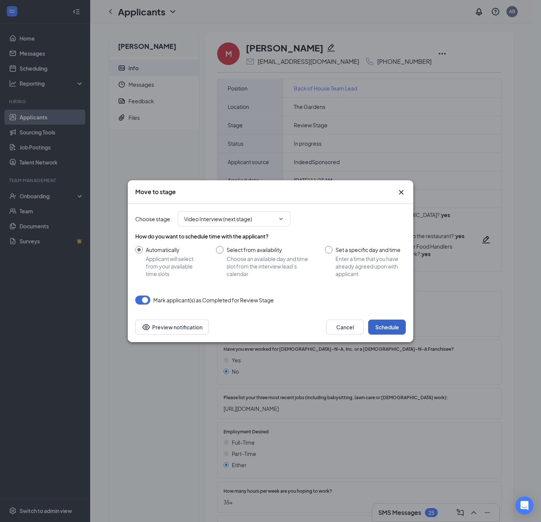
click at [378, 334] on button "Schedule" at bounding box center [387, 327] width 38 height 15
